Goal: Information Seeking & Learning: Learn about a topic

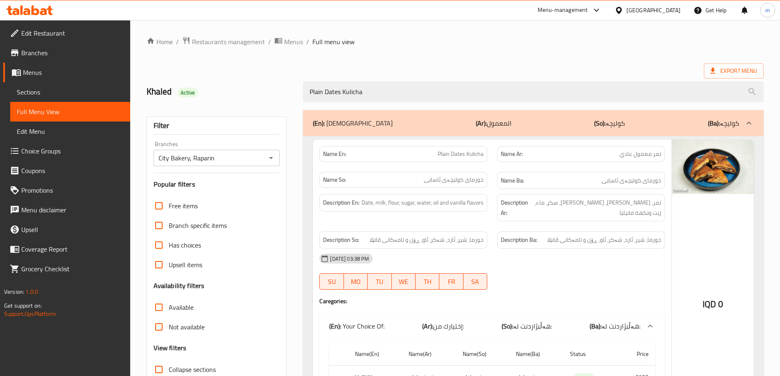
scroll to position [81, 0]
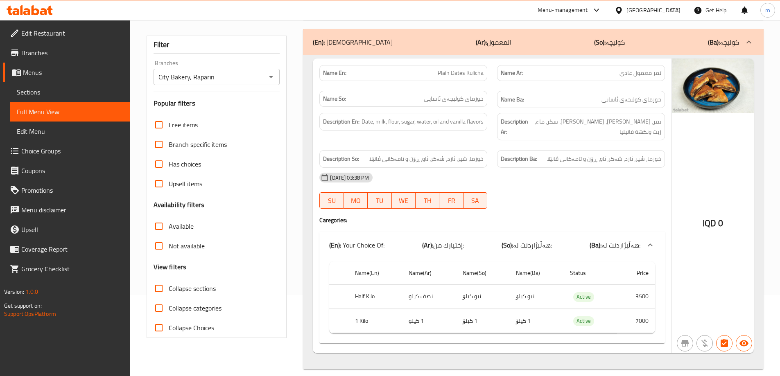
click at [46, 10] on icon at bounding box center [43, 11] width 7 height 7
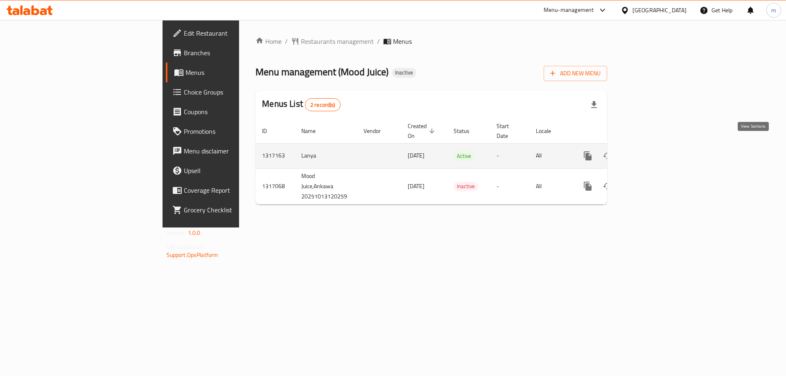
click at [652, 151] on icon "enhanced table" at bounding box center [647, 156] width 10 height 10
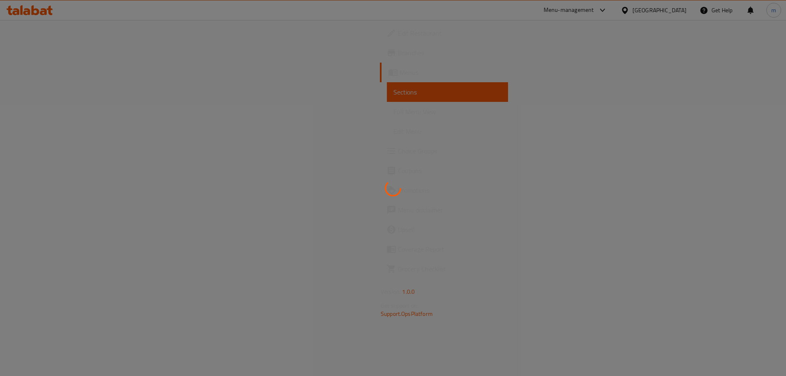
click at [82, 120] on div at bounding box center [393, 188] width 786 height 376
click at [83, 113] on div at bounding box center [393, 188] width 786 height 376
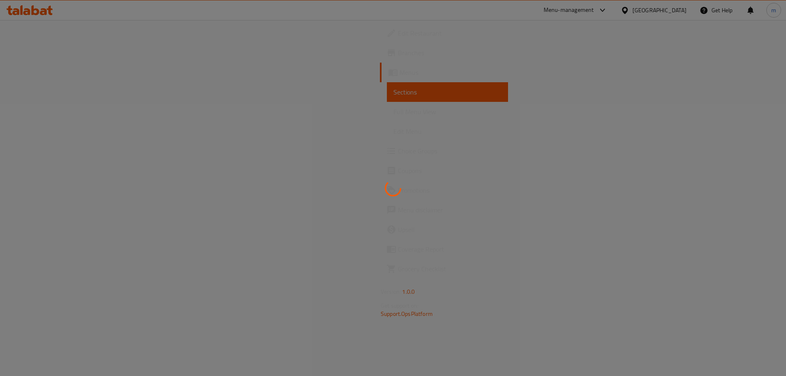
click at [83, 113] on div at bounding box center [393, 188] width 786 height 376
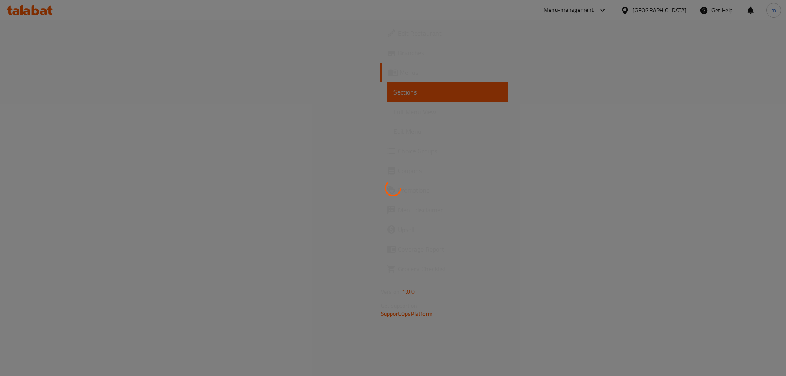
click at [83, 113] on div at bounding box center [393, 188] width 786 height 376
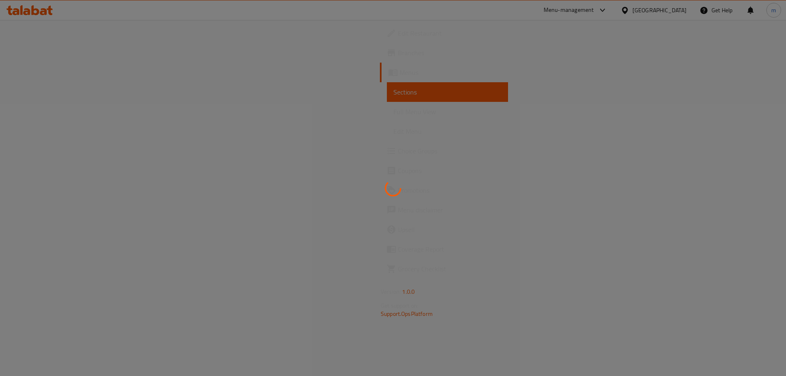
click at [83, 113] on div at bounding box center [393, 188] width 786 height 376
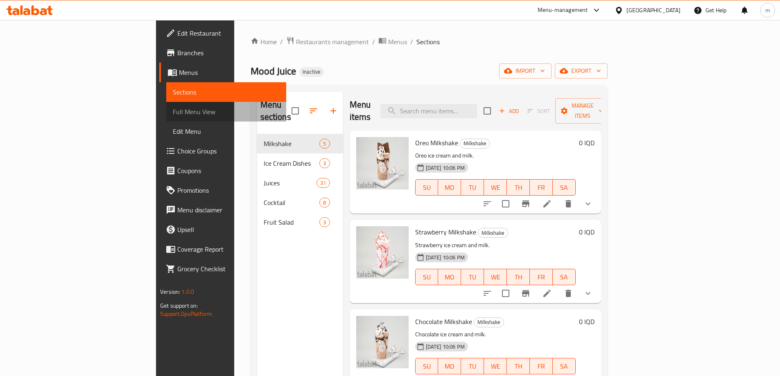
click at [166, 118] on link "Full Menu View" at bounding box center [226, 112] width 120 height 20
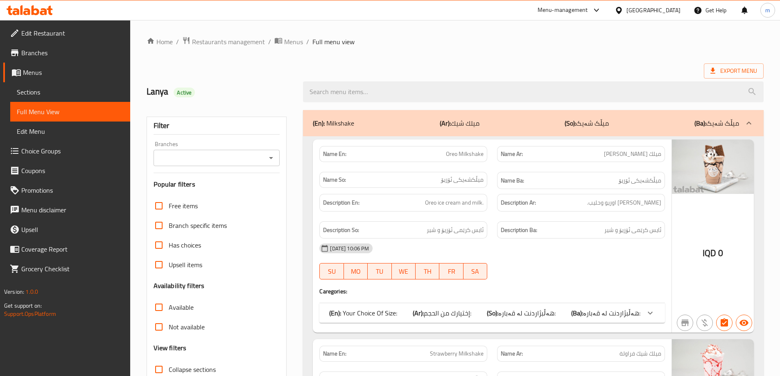
click at [272, 156] on icon "Open" at bounding box center [271, 158] width 10 height 10
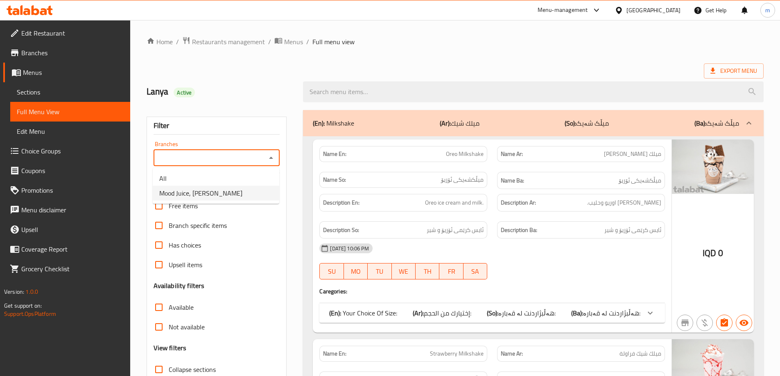
click at [233, 197] on li "Mood Juice, Ankawa" at bounding box center [216, 193] width 127 height 15
type input "Mood Juice, Ankawa"
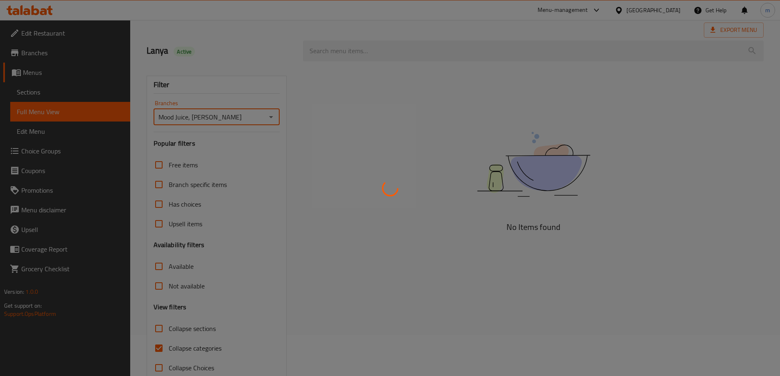
scroll to position [59, 0]
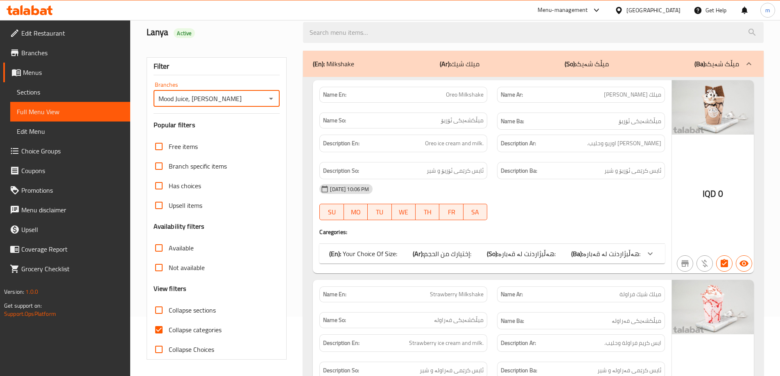
drag, startPoint x: 211, startPoint y: 329, endPoint x: 416, endPoint y: 376, distance: 210.5
click at [211, 329] on span "Collapse categories" at bounding box center [195, 330] width 53 height 10
click at [169, 329] on input "Collapse categories" at bounding box center [159, 330] width 20 height 20
checkbox input "false"
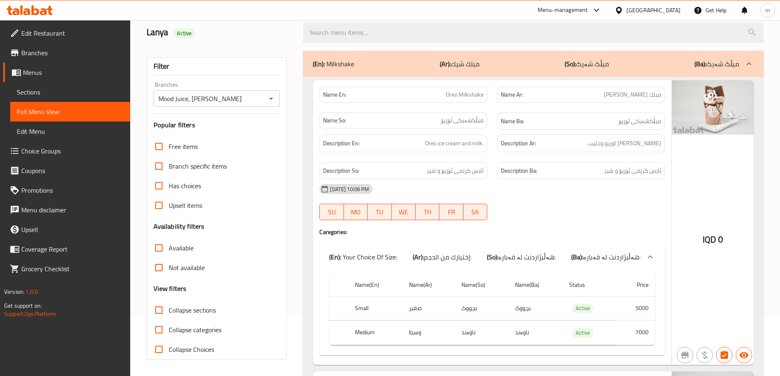
drag, startPoint x: 479, startPoint y: 136, endPoint x: 391, endPoint y: 123, distance: 89.4
click at [479, 136] on div "Description En: Oreo ice cream and milk." at bounding box center [403, 144] width 168 height 18
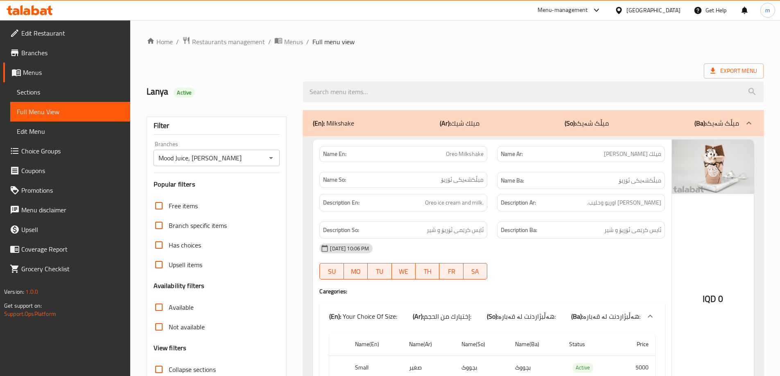
scroll to position [2097, 0]
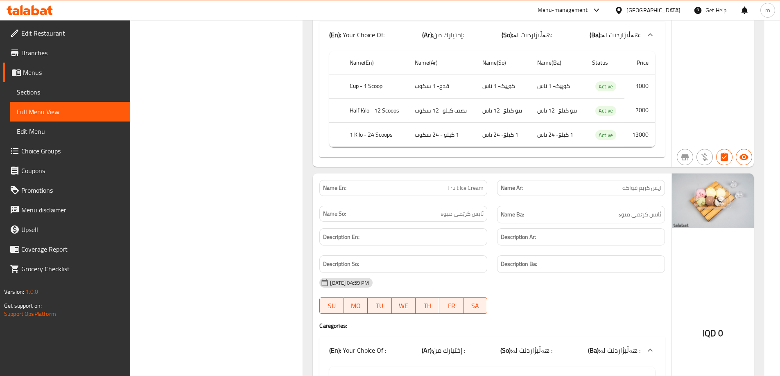
click at [479, 188] on span "Fruit Ice Cream" at bounding box center [466, 188] width 36 height 9
copy span "Fruit Ice Cream"
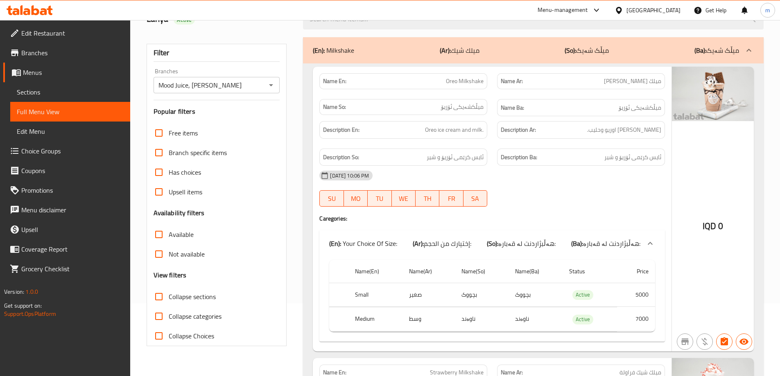
scroll to position [0, 0]
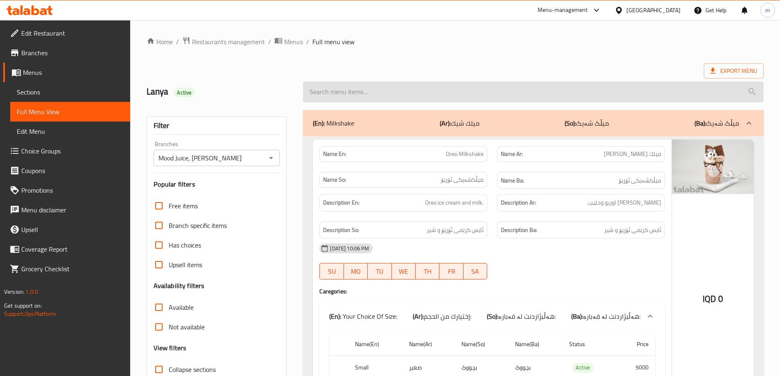
click at [355, 89] on input "search" at bounding box center [533, 92] width 461 height 21
paste input "Fruit Ice Cream"
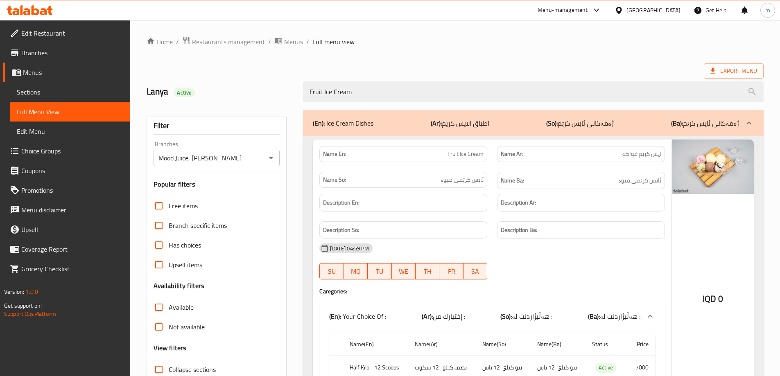
type input "Fruit Ice Cream"
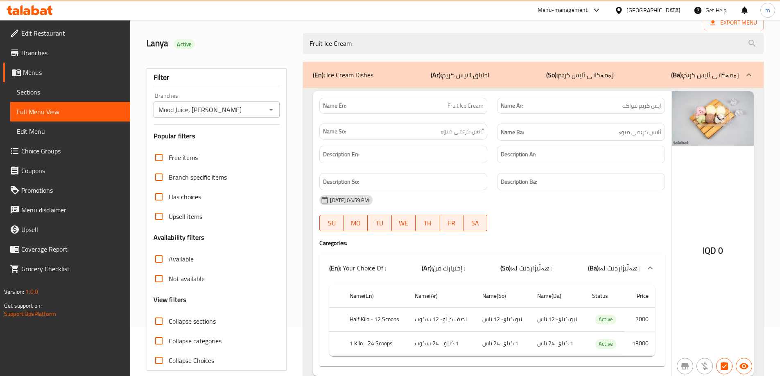
scroll to position [68, 0]
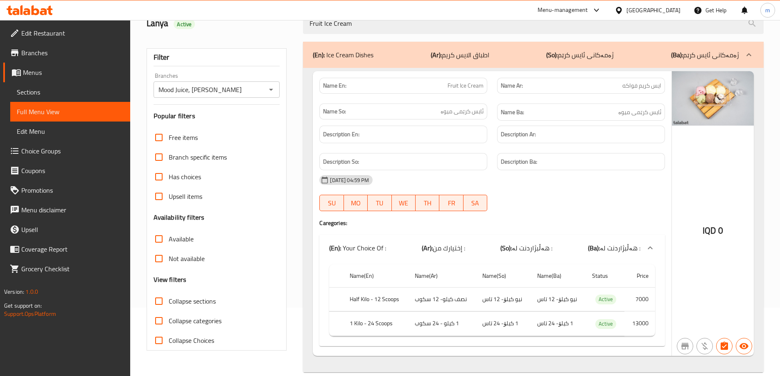
click at [496, 204] on div "14-10-2025 04:59 PM SU MO TU WE TH FR SA" at bounding box center [492, 193] width 355 height 46
click at [521, 207] on div at bounding box center [581, 211] width 178 height 10
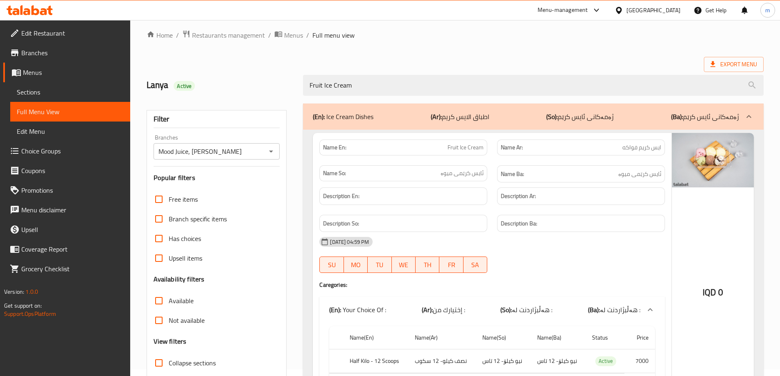
scroll to position [0, 0]
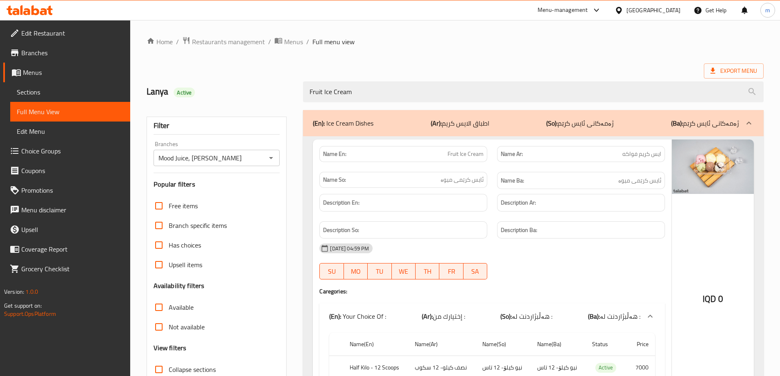
click at [24, 9] on icon at bounding box center [30, 10] width 46 height 10
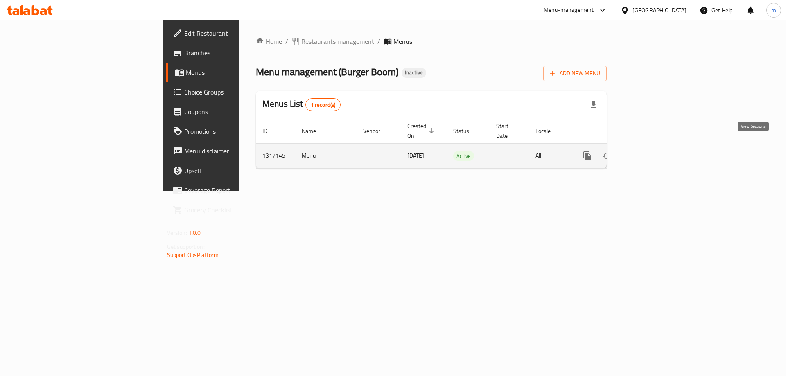
click at [650, 152] on icon "enhanced table" at bounding box center [646, 155] width 7 height 7
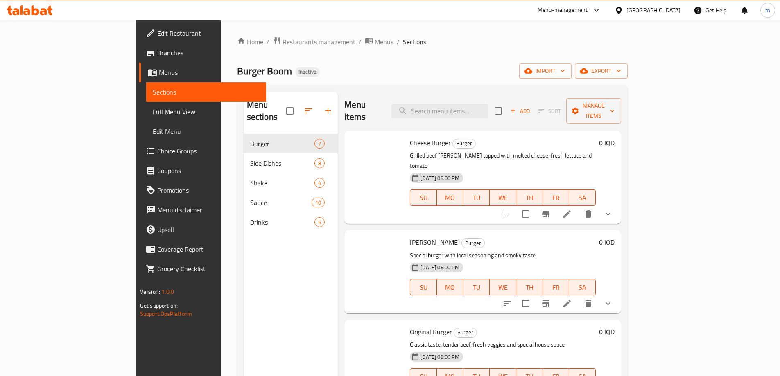
click at [153, 111] on span "Full Menu View" at bounding box center [206, 112] width 107 height 10
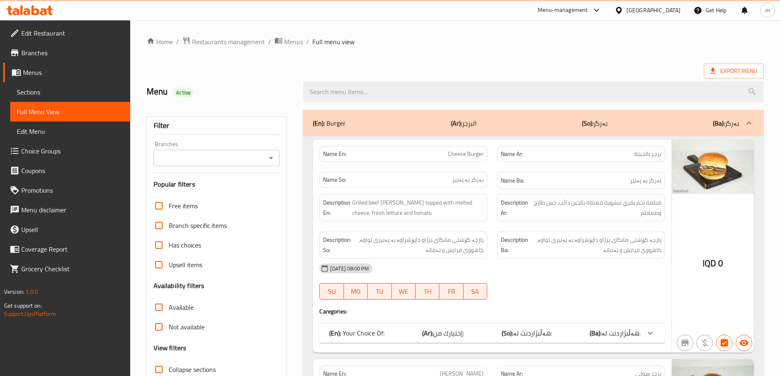
click at [271, 155] on icon "Open" at bounding box center [271, 158] width 10 height 10
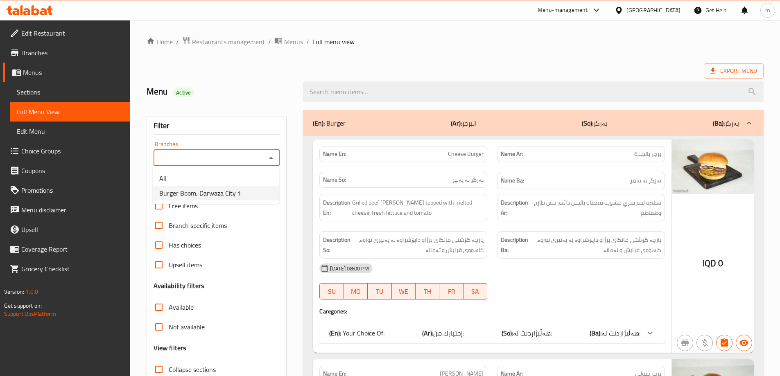
click at [243, 197] on li "Burger Boom, Darwaza City 1" at bounding box center [216, 193] width 127 height 15
type input "Burger Boom, Darwaza City 1"
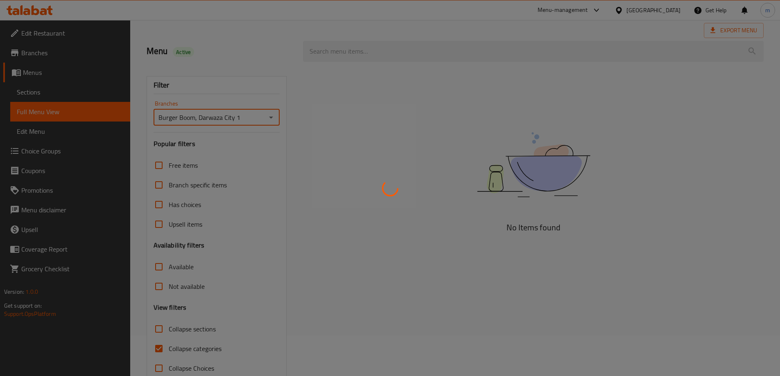
scroll to position [59, 0]
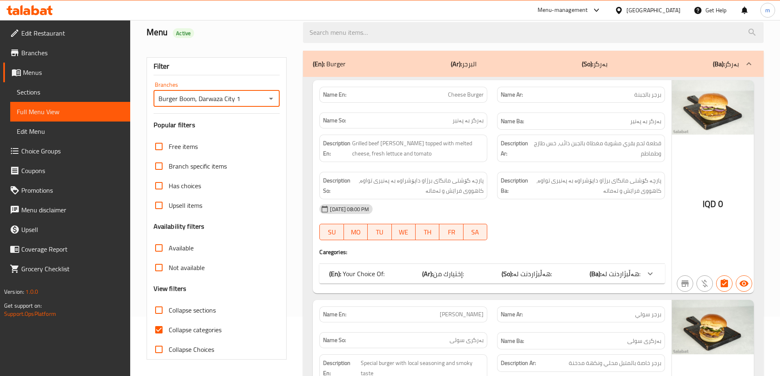
drag, startPoint x: 158, startPoint y: 330, endPoint x: 144, endPoint y: 77, distance: 253.1
click at [159, 330] on input "Collapse categories" at bounding box center [159, 330] width 20 height 20
checkbox input "false"
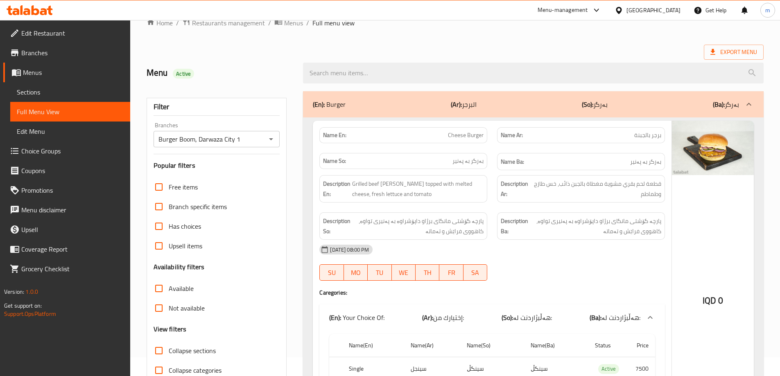
scroll to position [0, 0]
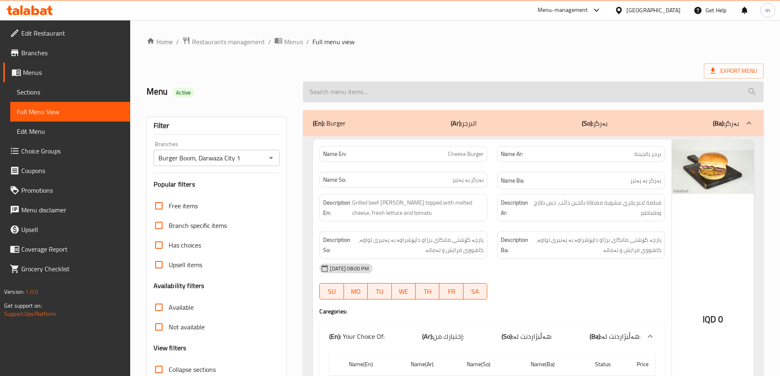
click at [342, 84] on input "search" at bounding box center [533, 92] width 461 height 21
paste input "Chicken Burger"
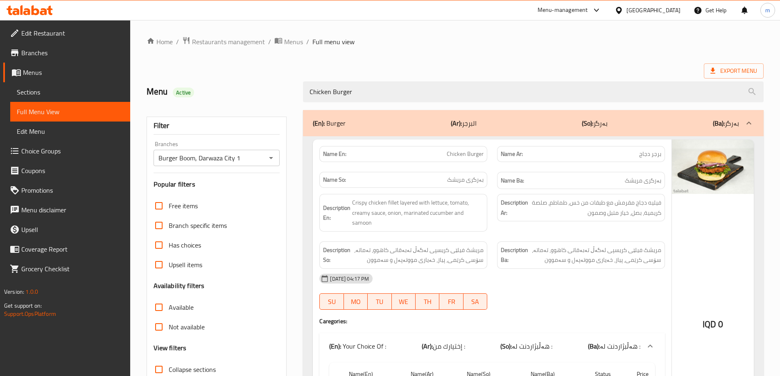
click at [345, 73] on div "Export Menu" at bounding box center [455, 70] width 617 height 15
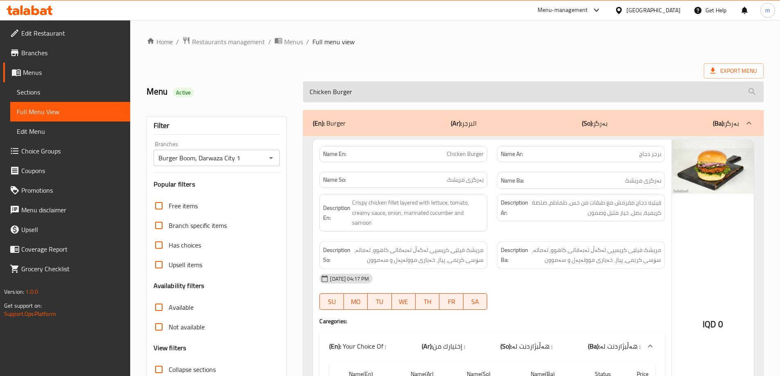
click at [353, 87] on input "Chicken Burger" at bounding box center [533, 92] width 461 height 21
paste input "Meat Burge"
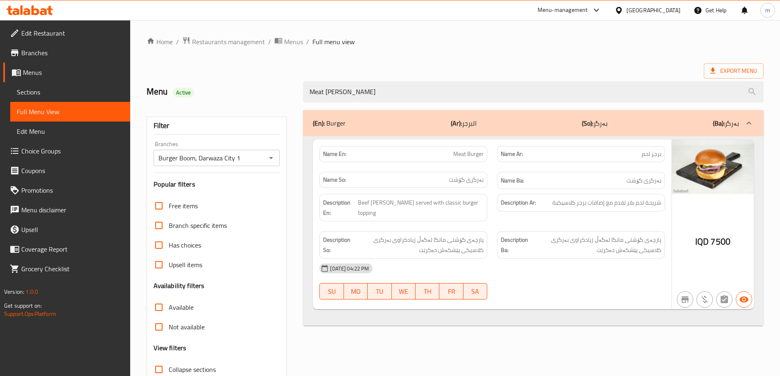
type input "Meat Burge"
click at [589, 260] on div "14-10-2025 04:22 PM" at bounding box center [492, 269] width 355 height 20
click at [541, 241] on span "پارچەی گۆشتی مانگا لەگەڵ زیادکراوی بەرگری کلاسیکی پێشکەش دەکرێت" at bounding box center [595, 245] width 131 height 20
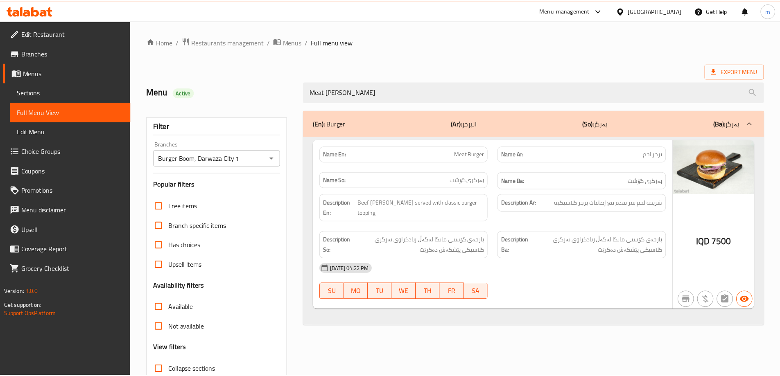
scroll to position [59, 0]
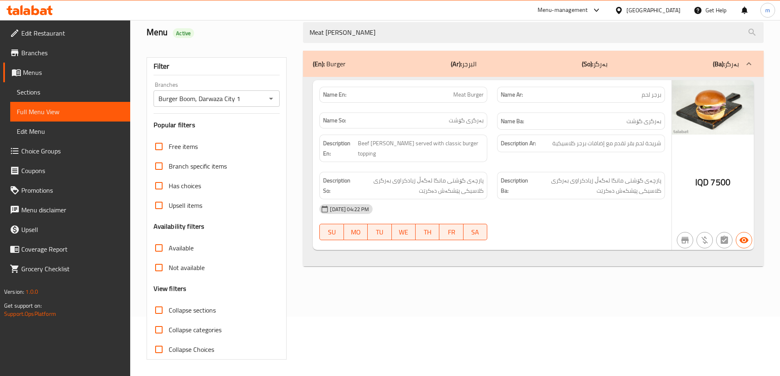
drag, startPoint x: 487, startPoint y: 175, endPoint x: 454, endPoint y: 168, distance: 33.9
click at [487, 175] on div "Description So: پارچەی گۆشتی مانگا لەگەڵ زیادکراوی بەرگری کلاسیکی پێشکەش دەکرێت" at bounding box center [403, 185] width 168 height 27
click at [34, 34] on span "Edit Restaurant" at bounding box center [72, 33] width 102 height 10
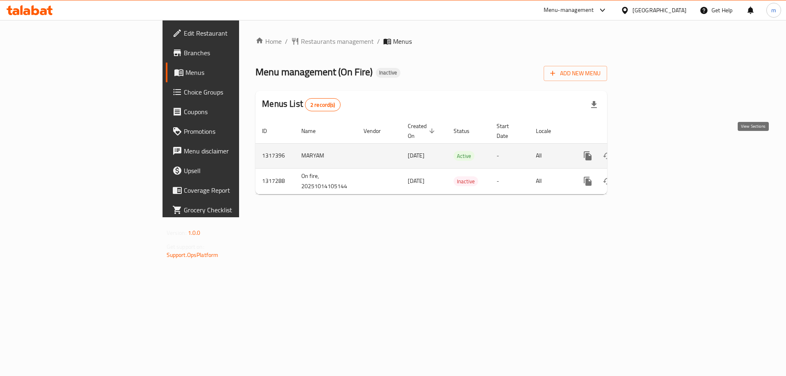
click at [652, 151] on icon "enhanced table" at bounding box center [647, 156] width 10 height 10
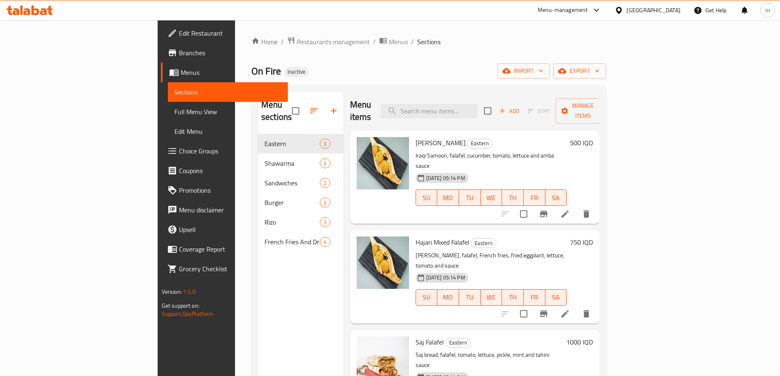
click at [174, 114] on span "Full Menu View" at bounding box center [227, 112] width 107 height 10
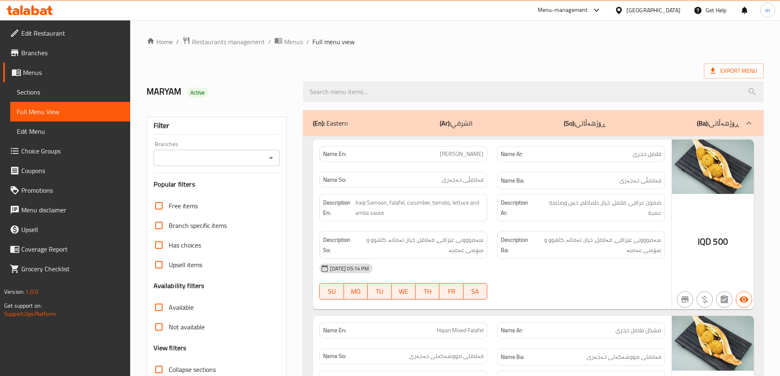
click at [274, 162] on icon "Open" at bounding box center [271, 158] width 10 height 10
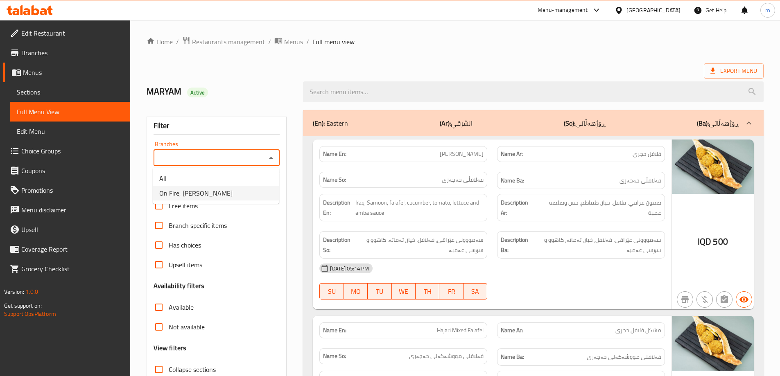
click at [247, 192] on li "On Fire, Al Ghazaliya" at bounding box center [216, 193] width 127 height 15
type input "On Fire, Al Ghazaliya"
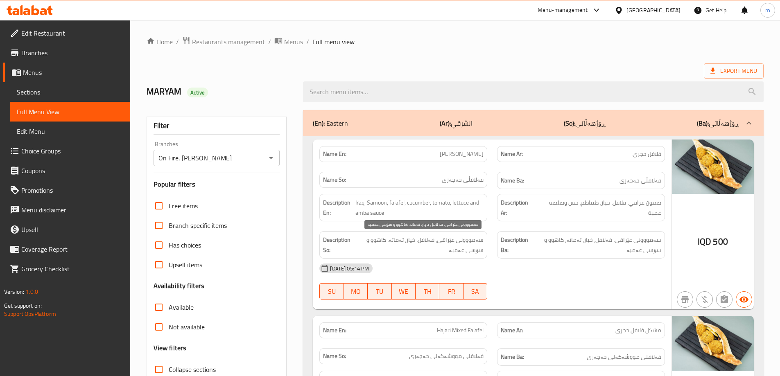
click at [455, 240] on span "سەمووونی عێراقی، فەلافل، خیار، تەماتە، کاهوو و سۆسی عەمبە" at bounding box center [419, 245] width 129 height 20
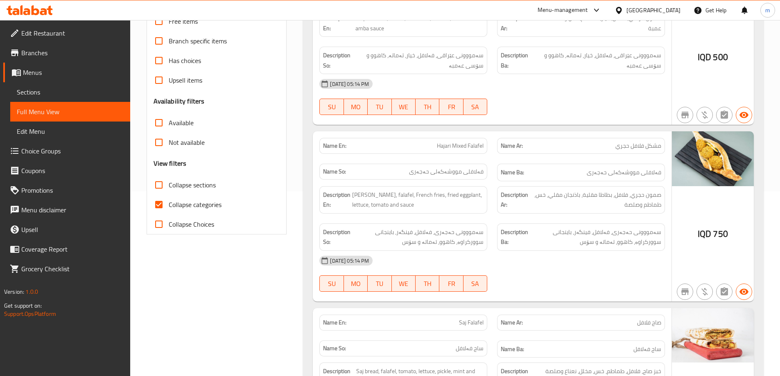
scroll to position [205, 0]
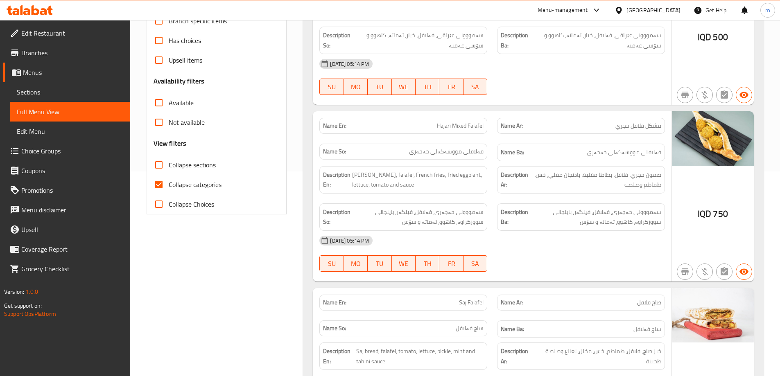
click at [497, 201] on div "Description Ba: سەمووونی حەجەری، فەلافل، فینگەر، باینجانی سوورکراوە، کاهوو، تەم…" at bounding box center [581, 217] width 178 height 37
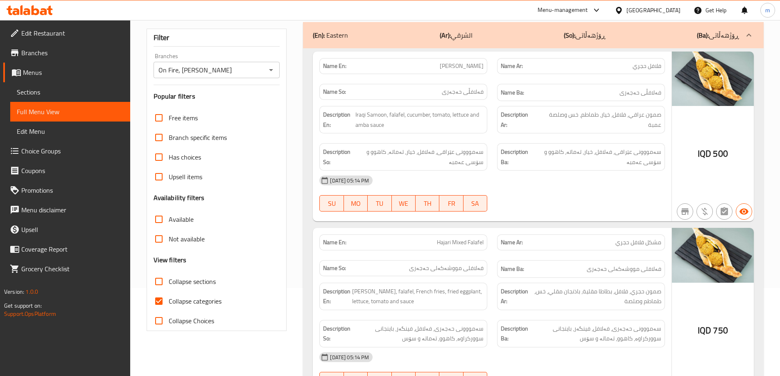
scroll to position [68, 0]
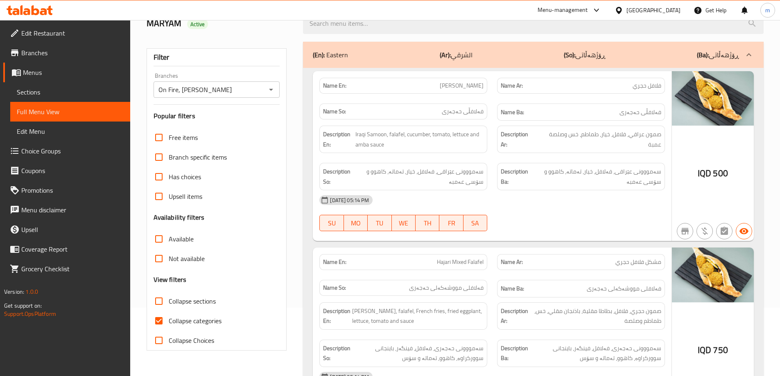
click at [199, 318] on span "Collapse categories" at bounding box center [195, 321] width 53 height 10
click at [169, 318] on input "Collapse categories" at bounding box center [159, 321] width 20 height 20
checkbox input "false"
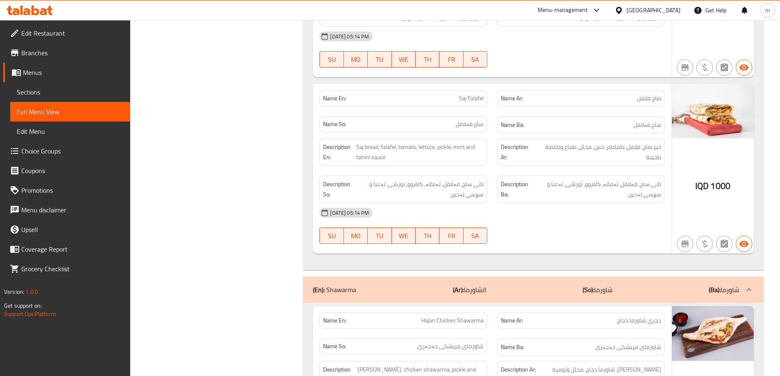
scroll to position [410, 0]
click at [671, 122] on div "Name En: Saj Falafel Name Ar: صاج فلافل Name So: ساج فەلافل Name Ba: ساج فەلافل…" at bounding box center [492, 169] width 359 height 170
click at [490, 215] on div "[DATE] 05:14 PM" at bounding box center [492, 213] width 355 height 20
click at [579, 195] on span "نانی ساج، فەلافل، تەماتە، کاهوو، تورشی، نەعنا و سۆسی تەحین" at bounding box center [597, 189] width 127 height 20
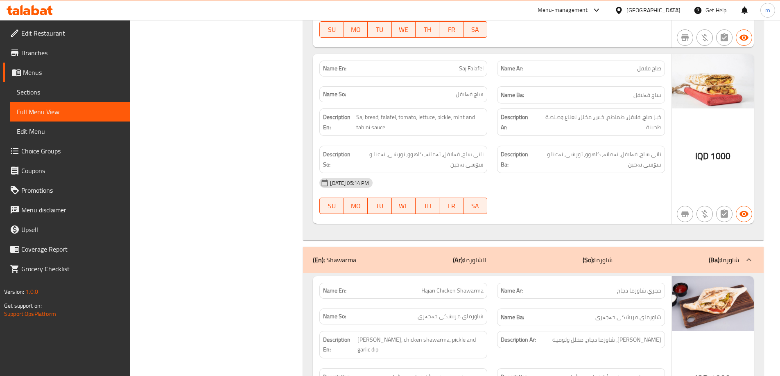
scroll to position [478, 0]
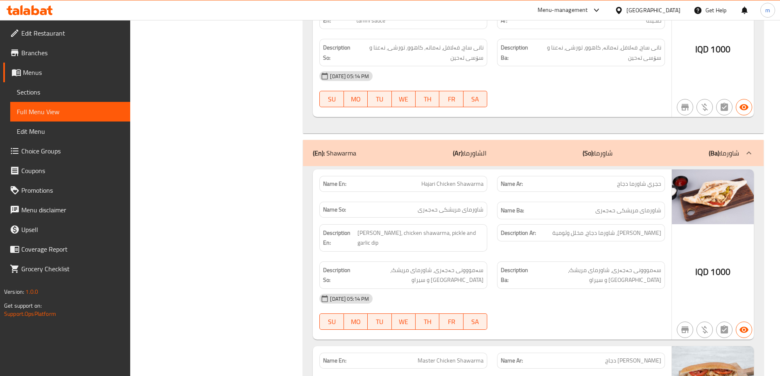
click at [576, 211] on h6 "Name Ba: شاورمای مریشکی حەجەری" at bounding box center [581, 211] width 161 height 10
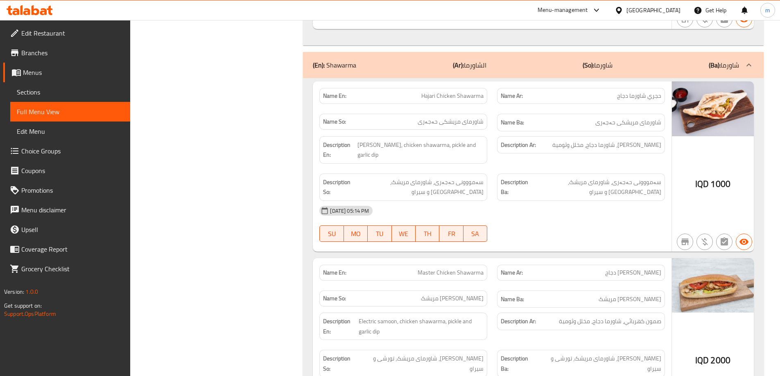
scroll to position [614, 0]
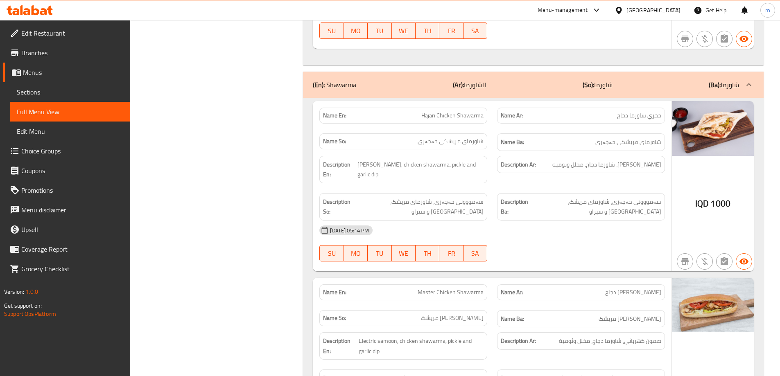
click at [589, 176] on div "Description Ar: صمون حجري، شاورما دجاج، مخلل وثومية" at bounding box center [581, 169] width 178 height 37
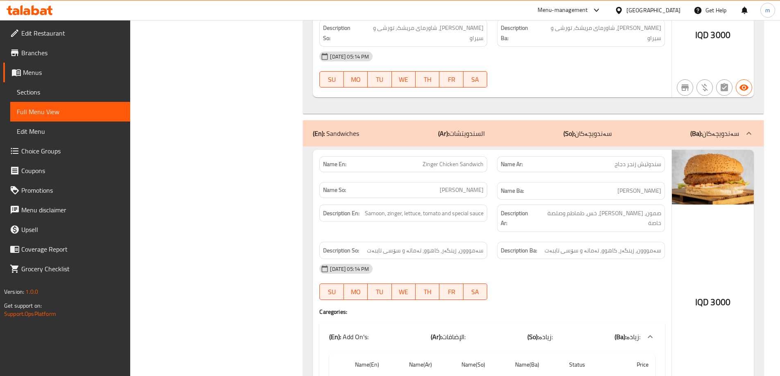
scroll to position [1160, 0]
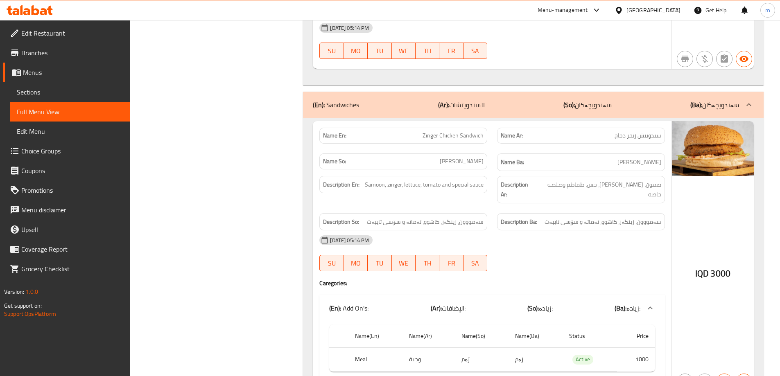
click at [517, 180] on strong "Description Ar:" at bounding box center [518, 190] width 34 height 20
click at [463, 231] on div "[DATE] 05:14 PM" at bounding box center [492, 241] width 355 height 20
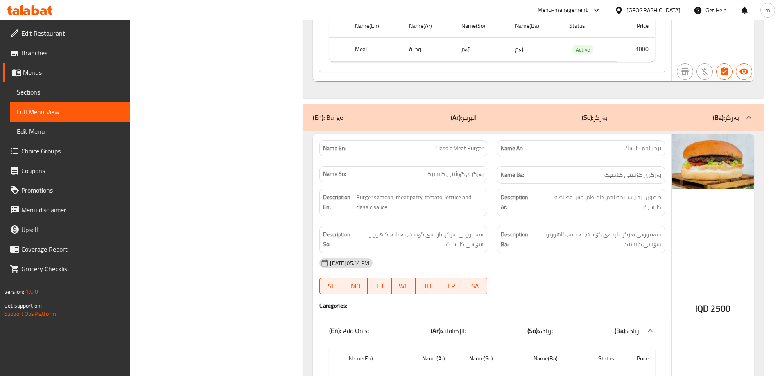
scroll to position [1799, 0]
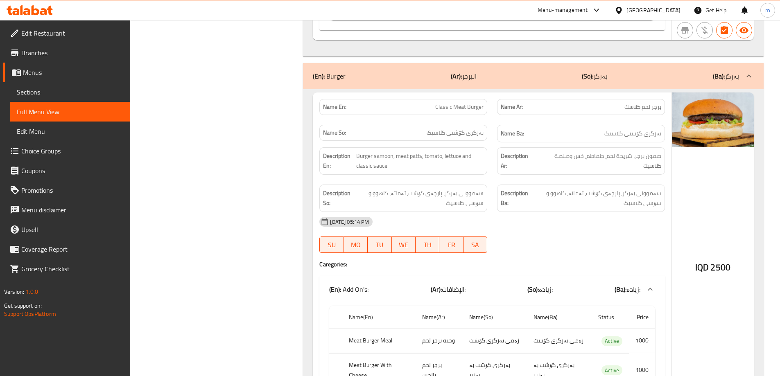
click at [482, 212] on div "[DATE] 05:14 PM" at bounding box center [492, 222] width 355 height 20
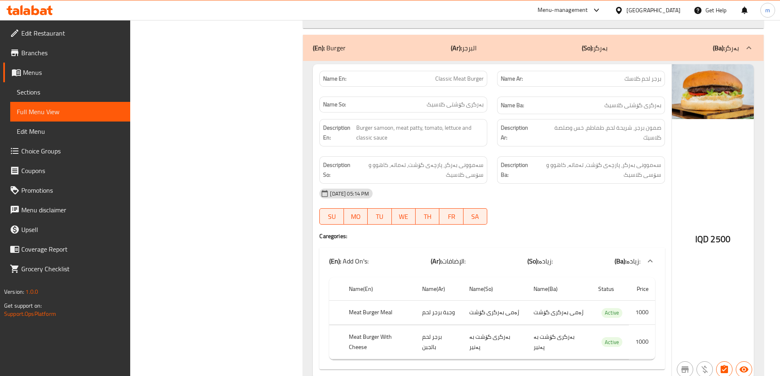
scroll to position [1868, 0]
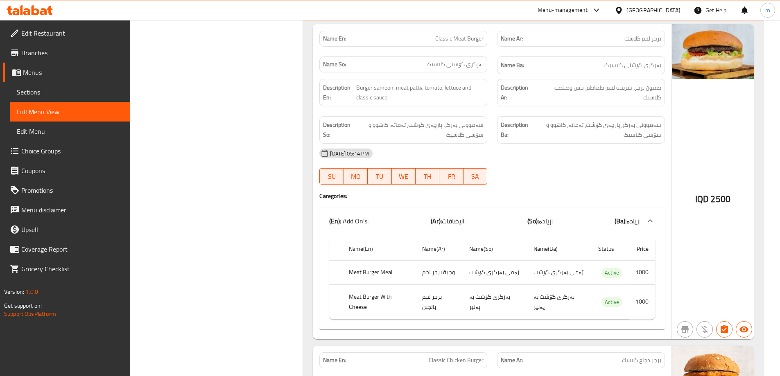
click at [525, 216] on div "(En): Add On's: (Ar): الإضافات: (So): زیادە: (Ba): زیادە:" at bounding box center [484, 221] width 311 height 10
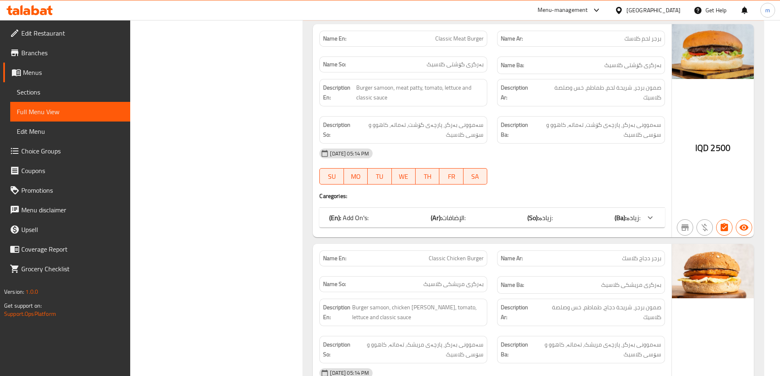
click at [469, 208] on div "Name En: Classic Meat Burger Name Ar: برجر لحم كلاسك Name So: بەرگری گۆشتی کلاس…" at bounding box center [492, 130] width 359 height 213
click at [471, 213] on div "(En): Add On's: (Ar): الإضافات: (So): زیادە: (Ba): زیادە:" at bounding box center [484, 218] width 311 height 10
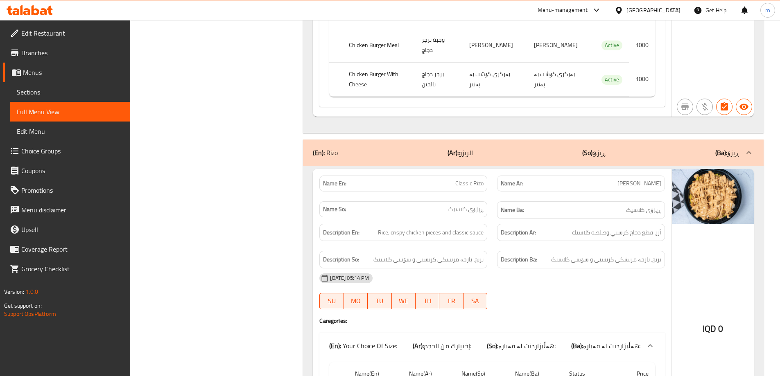
scroll to position [2482, 0]
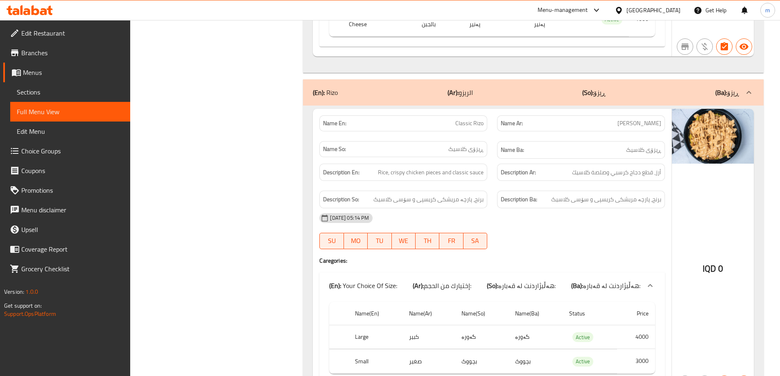
click at [518, 208] on div "14-10-2025 05:14 PM SU MO TU WE TH FR SA" at bounding box center [492, 231] width 355 height 46
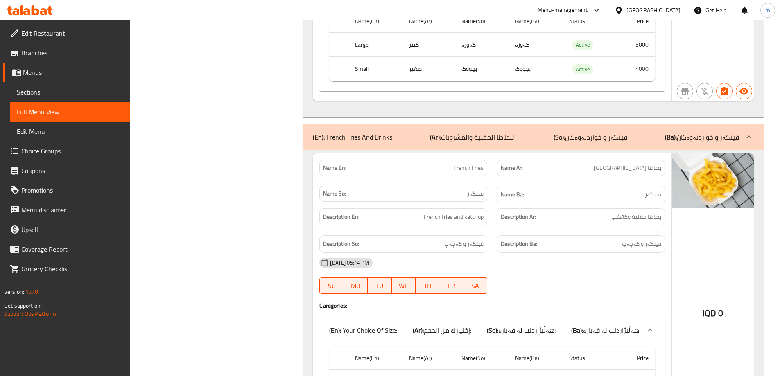
scroll to position [3369, 0]
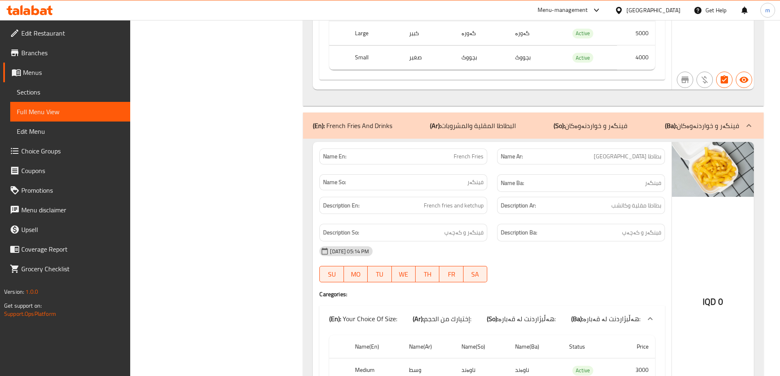
click at [496, 192] on div "Description Ar: بطاطا مقلية وكاتشب" at bounding box center [581, 205] width 178 height 27
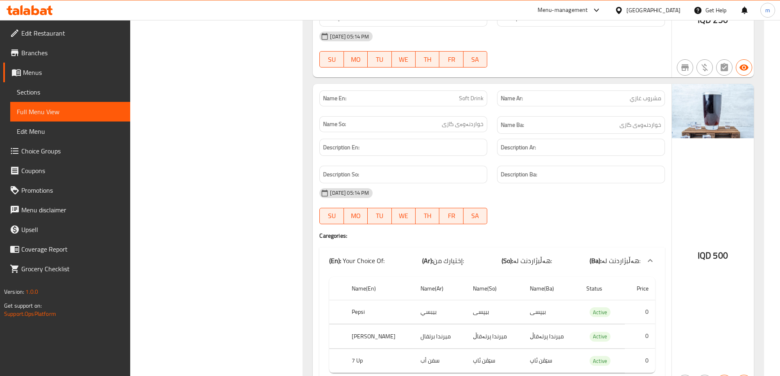
scroll to position [4052, 0]
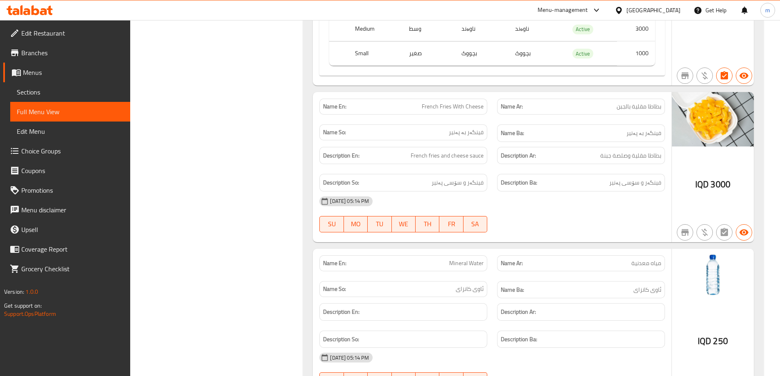
click at [591, 197] on div "14-10-2025 05:14 PM SU MO TU WE TH FR SA" at bounding box center [492, 215] width 355 height 46
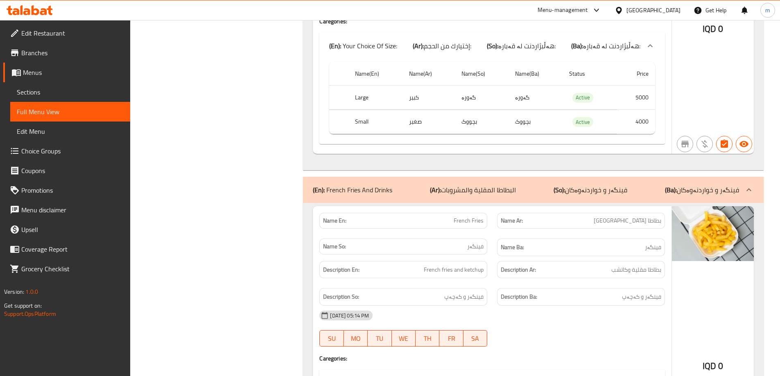
scroll to position [3301, 0]
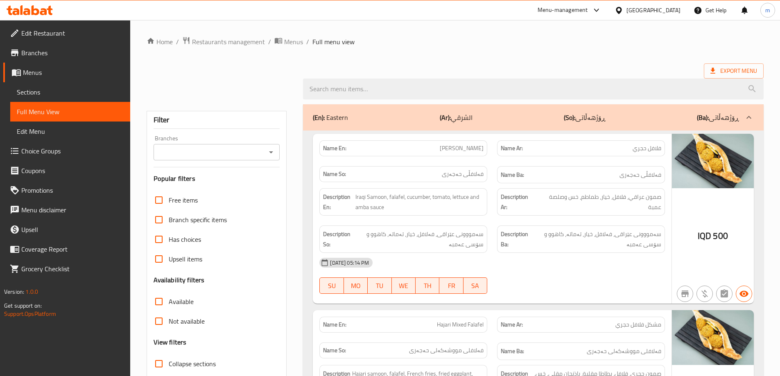
scroll to position [54, 0]
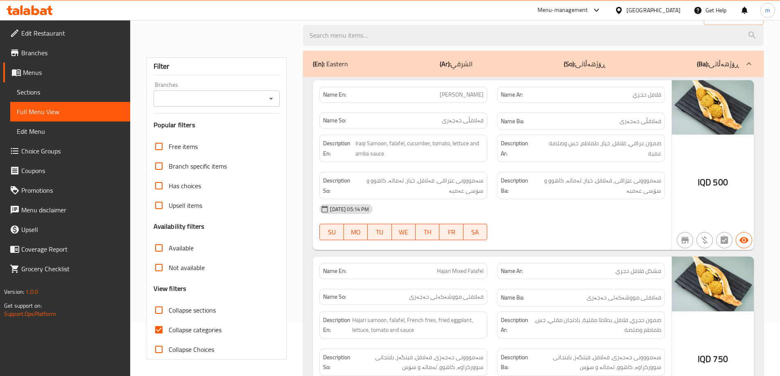
click at [273, 97] on icon "Open" at bounding box center [271, 99] width 10 height 10
click at [175, 331] on span "Collapse categories" at bounding box center [195, 330] width 53 height 10
click at [169, 331] on input "Collapse categories" at bounding box center [159, 330] width 20 height 20
checkbox input "false"
click at [159, 311] on input "Collapse sections" at bounding box center [159, 311] width 20 height 20
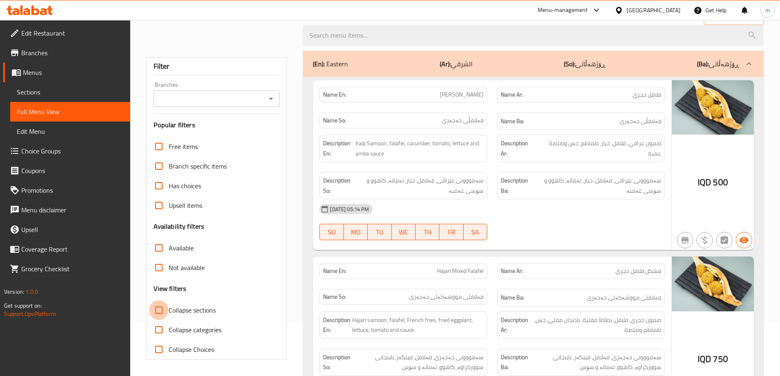
checkbox input "true"
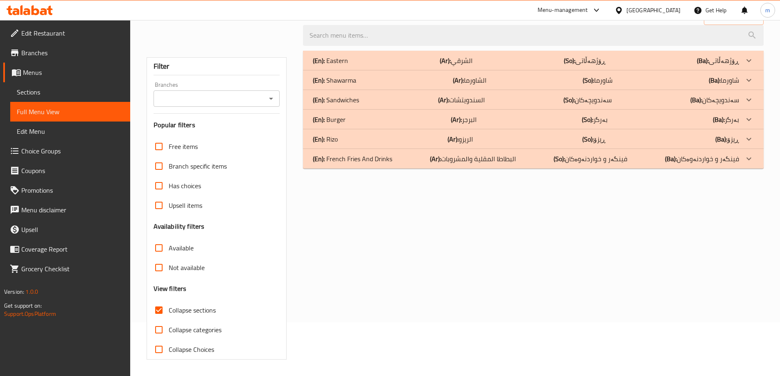
click at [356, 101] on p "(En): Sandwiches" at bounding box center [336, 100] width 46 height 10
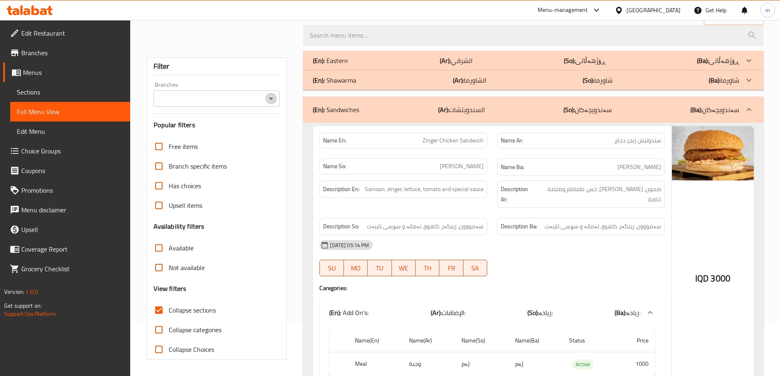
click at [271, 94] on icon "Open" at bounding box center [271, 99] width 10 height 10
click at [264, 106] on div "Branches" at bounding box center [217, 99] width 127 height 16
click at [276, 100] on button "Close" at bounding box center [270, 98] width 11 height 11
click at [274, 99] on icon "Open" at bounding box center [271, 99] width 10 height 10
click at [202, 134] on div "Filter Branches Branches Popular filters Free items Branch specific items Has c…" at bounding box center [217, 208] width 140 height 303
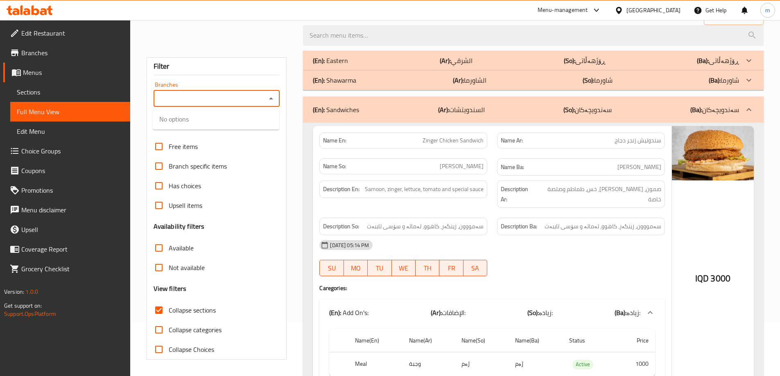
click at [181, 103] on input "Branches" at bounding box center [210, 98] width 108 height 11
click at [177, 97] on input "Branches" at bounding box center [210, 98] width 108 height 11
click at [170, 98] on input "Branches" at bounding box center [210, 98] width 108 height 11
click at [249, 101] on input "Branches" at bounding box center [210, 98] width 108 height 11
click at [276, 99] on icon "Open" at bounding box center [271, 99] width 10 height 10
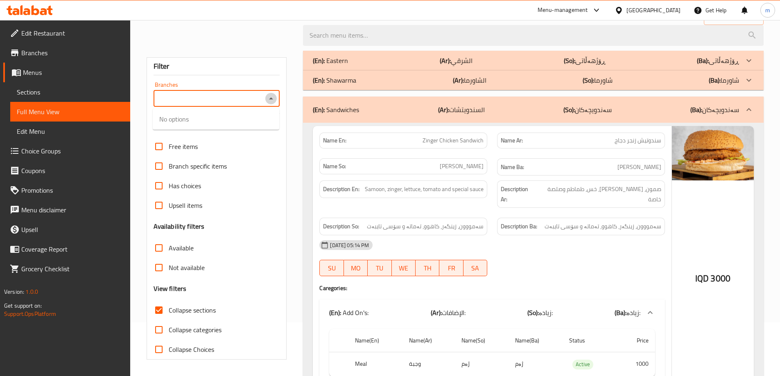
click at [276, 99] on icon "Close" at bounding box center [271, 99] width 10 height 10
click at [276, 99] on icon "Open" at bounding box center [271, 99] width 10 height 10
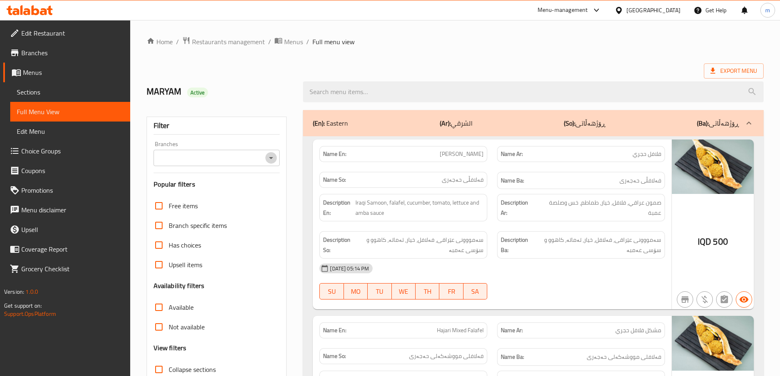
click at [274, 161] on icon "Open" at bounding box center [271, 158] width 10 height 10
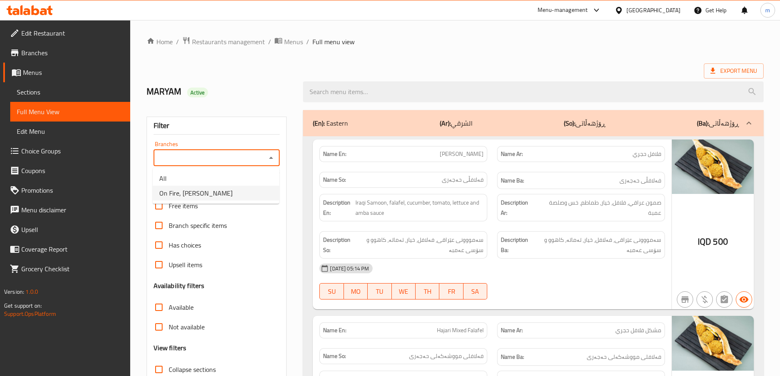
click at [195, 200] on li "On Fire, [PERSON_NAME]" at bounding box center [216, 193] width 127 height 15
type input "On Fire, [PERSON_NAME]"
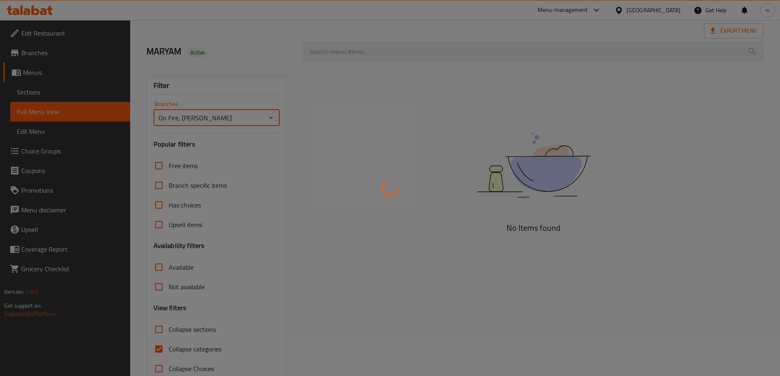
scroll to position [59, 0]
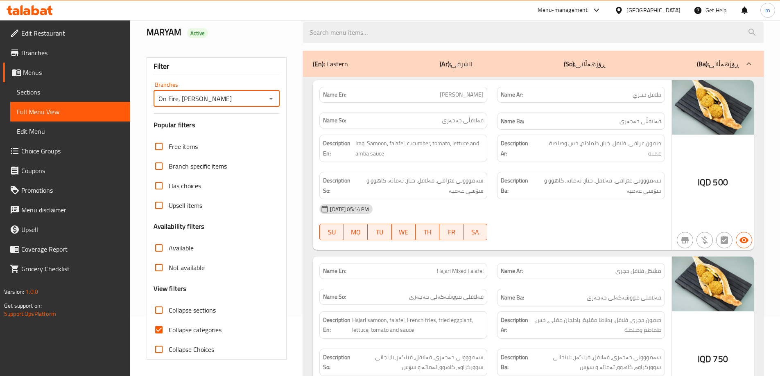
click at [159, 331] on input "Collapse categories" at bounding box center [159, 330] width 20 height 20
checkbox input "false"
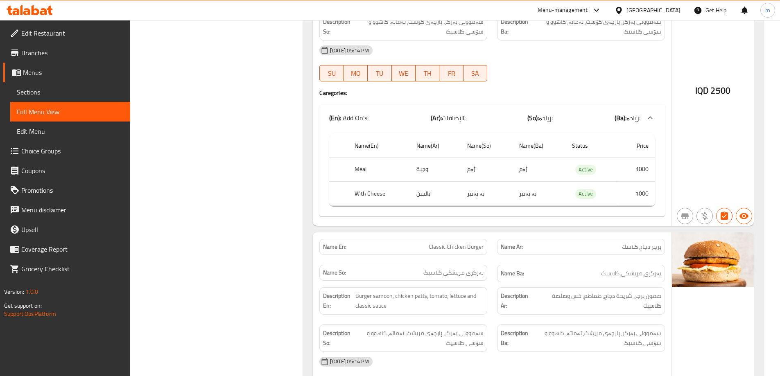
scroll to position [2107, 0]
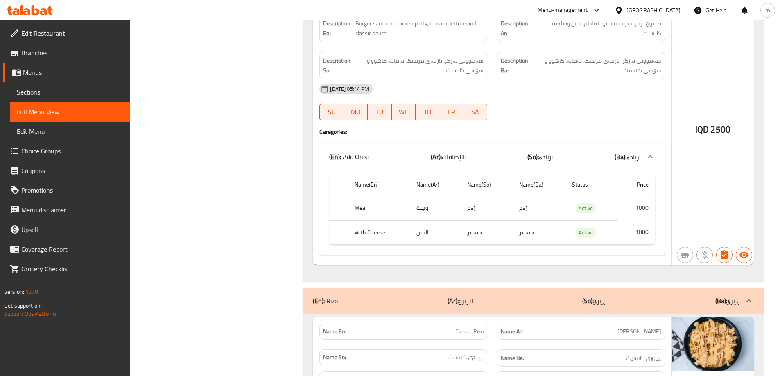
click at [525, 196] on td "ژەم" at bounding box center [539, 208] width 53 height 24
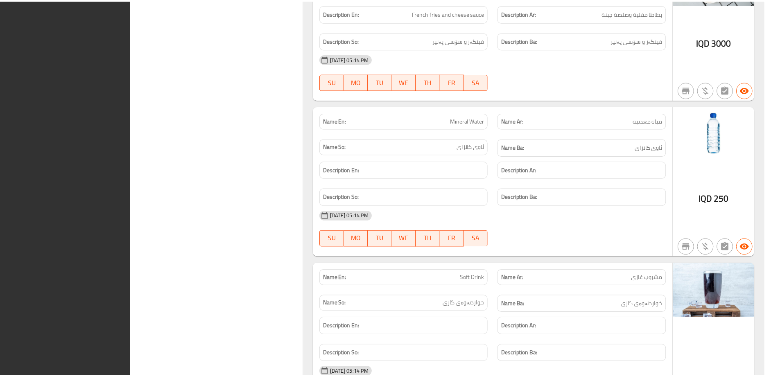
scroll to position [4032, 0]
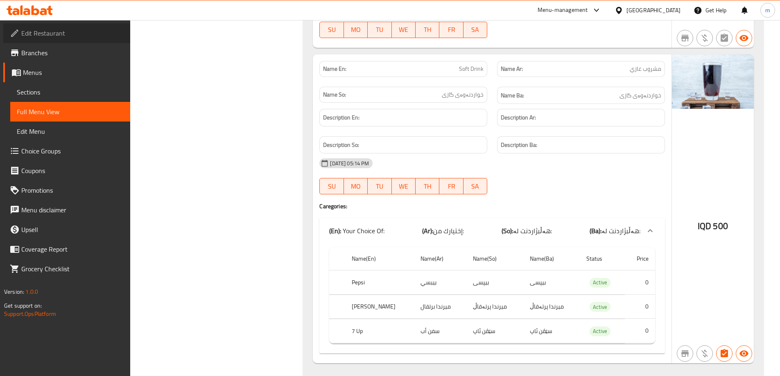
click at [53, 34] on span "Edit Restaurant" at bounding box center [72, 33] width 102 height 10
